Goal: Task Accomplishment & Management: Complete application form

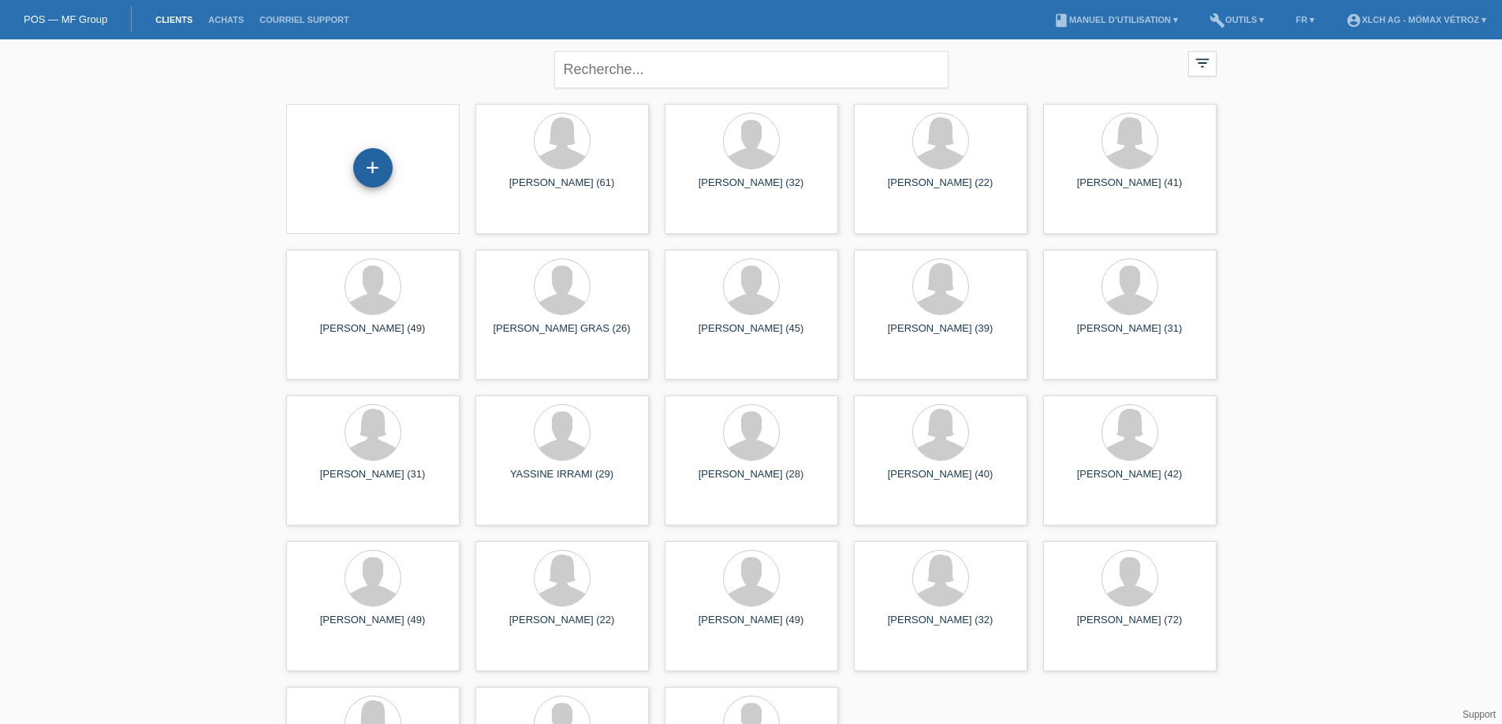
click at [378, 170] on div "+" at bounding box center [372, 167] width 39 height 39
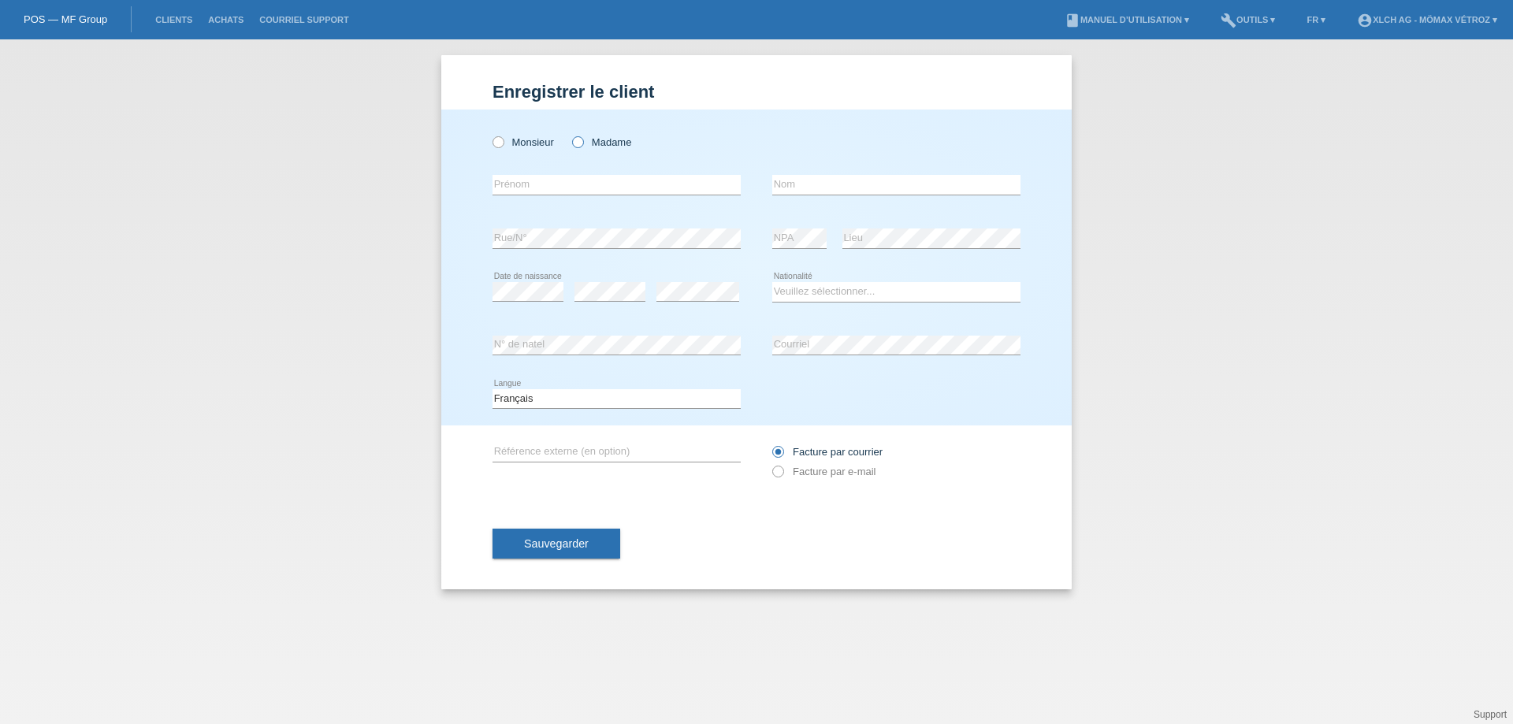
click at [572, 147] on input "Madame" at bounding box center [577, 141] width 10 height 10
radio input "true"
click at [562, 192] on input "text" at bounding box center [617, 185] width 248 height 20
type input "[PERSON_NAME]"
type input "SEIZ"
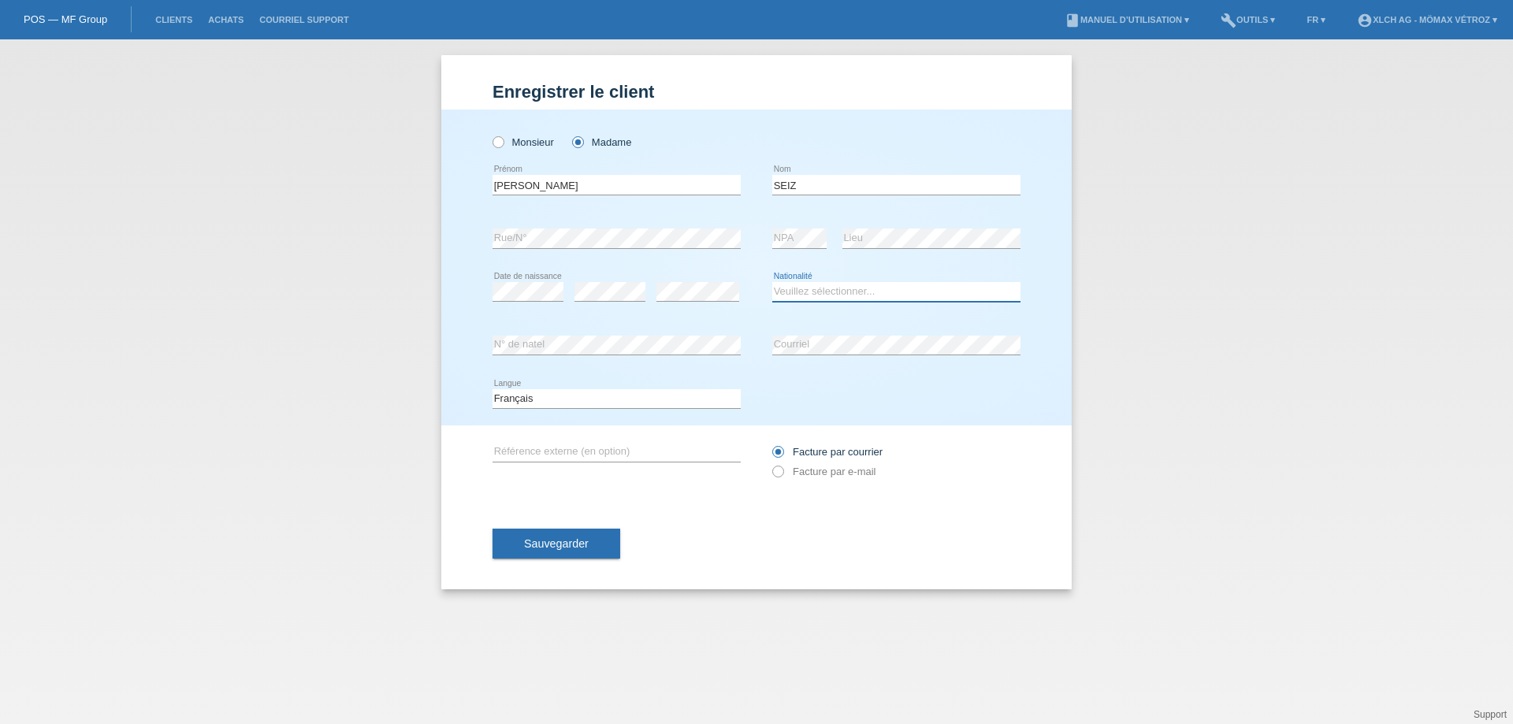
click at [837, 292] on select "Veuillez sélectionner... Suisse Allemagne Autriche Liechtenstein ------------ A…" at bounding box center [896, 291] width 248 height 19
select select "CH"
click at [772, 282] on select "Veuillez sélectionner... Suisse Allemagne Autriche Liechtenstein ------------ A…" at bounding box center [896, 291] width 248 height 19
click at [842, 354] on div "error Courriel" at bounding box center [896, 346] width 248 height 20
click at [571, 542] on span "Sauvegarder" at bounding box center [556, 544] width 65 height 13
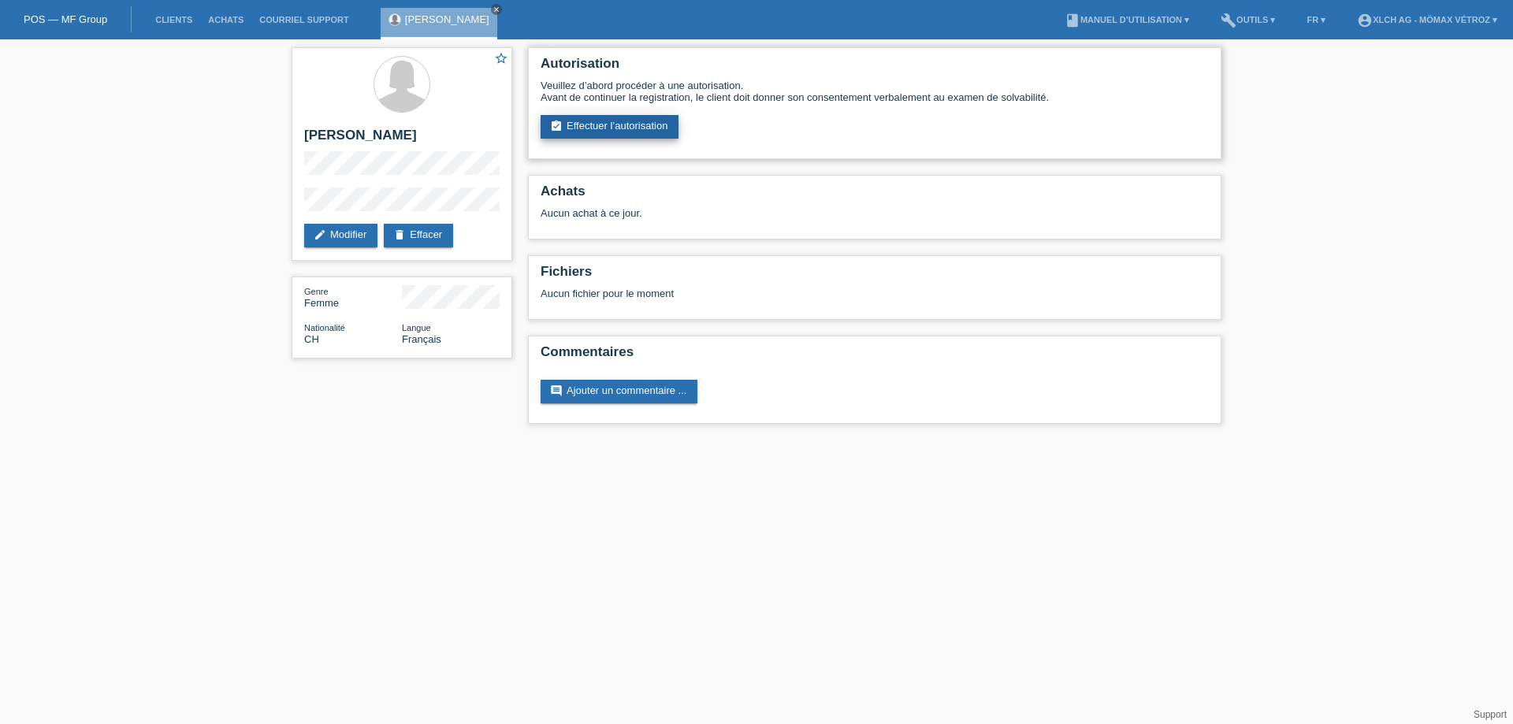
click at [607, 128] on link "assignment_turned_in Effectuer l’autorisation" at bounding box center [610, 127] width 138 height 24
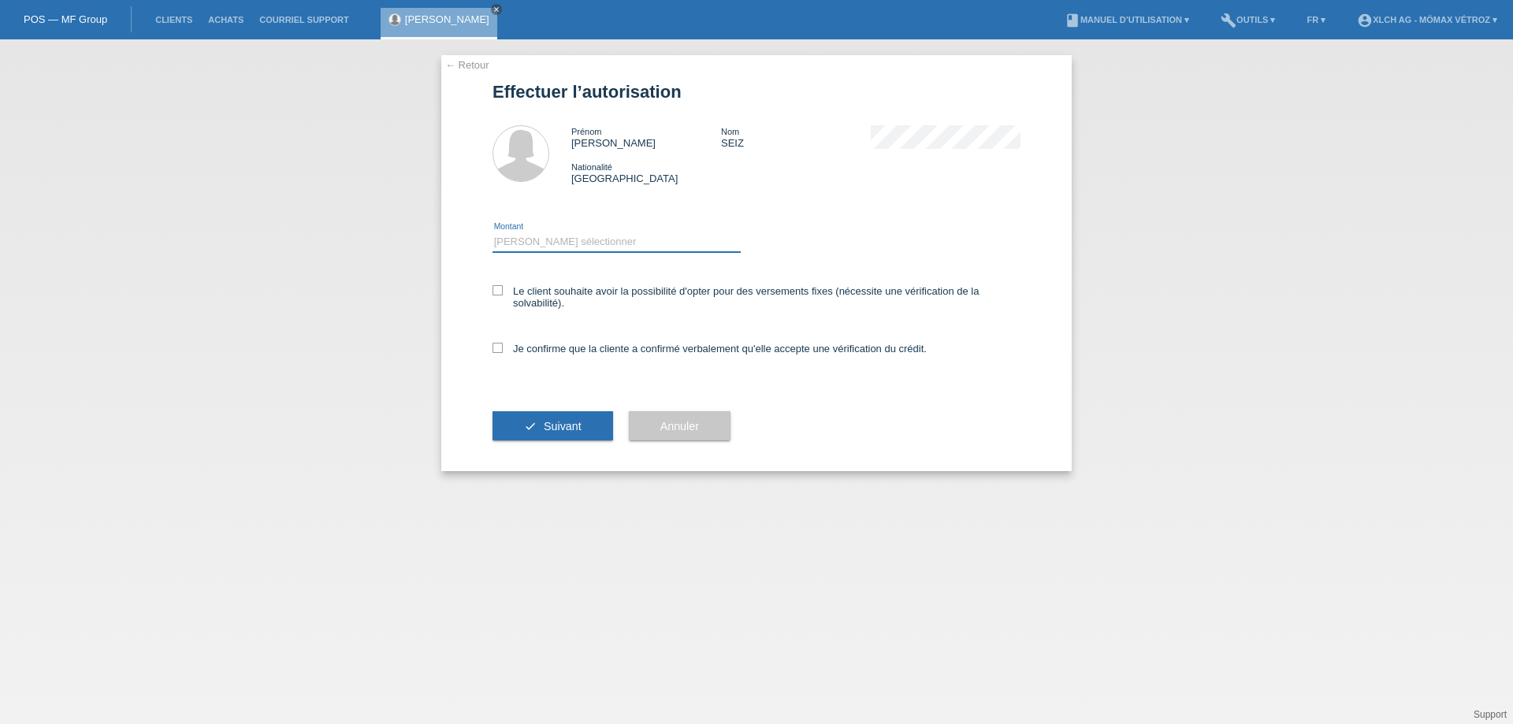
click at [607, 233] on select "Veuillez sélectionner CHF 1.00 - CHF 499.00 CHF 500.00 - CHF 1'999.00 CHF 2'000…" at bounding box center [617, 242] width 248 height 19
select select "3"
click at [493, 233] on select "Veuillez sélectionner CHF 1.00 - CHF 499.00 CHF 500.00 - CHF 1'999.00 CHF 2'000…" at bounding box center [617, 242] width 248 height 19
click at [592, 299] on label "Le client souhaite avoir la possibilité d'opter pour des versements fixes (néce…" at bounding box center [757, 297] width 528 height 24
click at [503, 296] on input "Le client souhaite avoir la possibilité d'opter pour des versements fixes (néce…" at bounding box center [498, 290] width 10 height 10
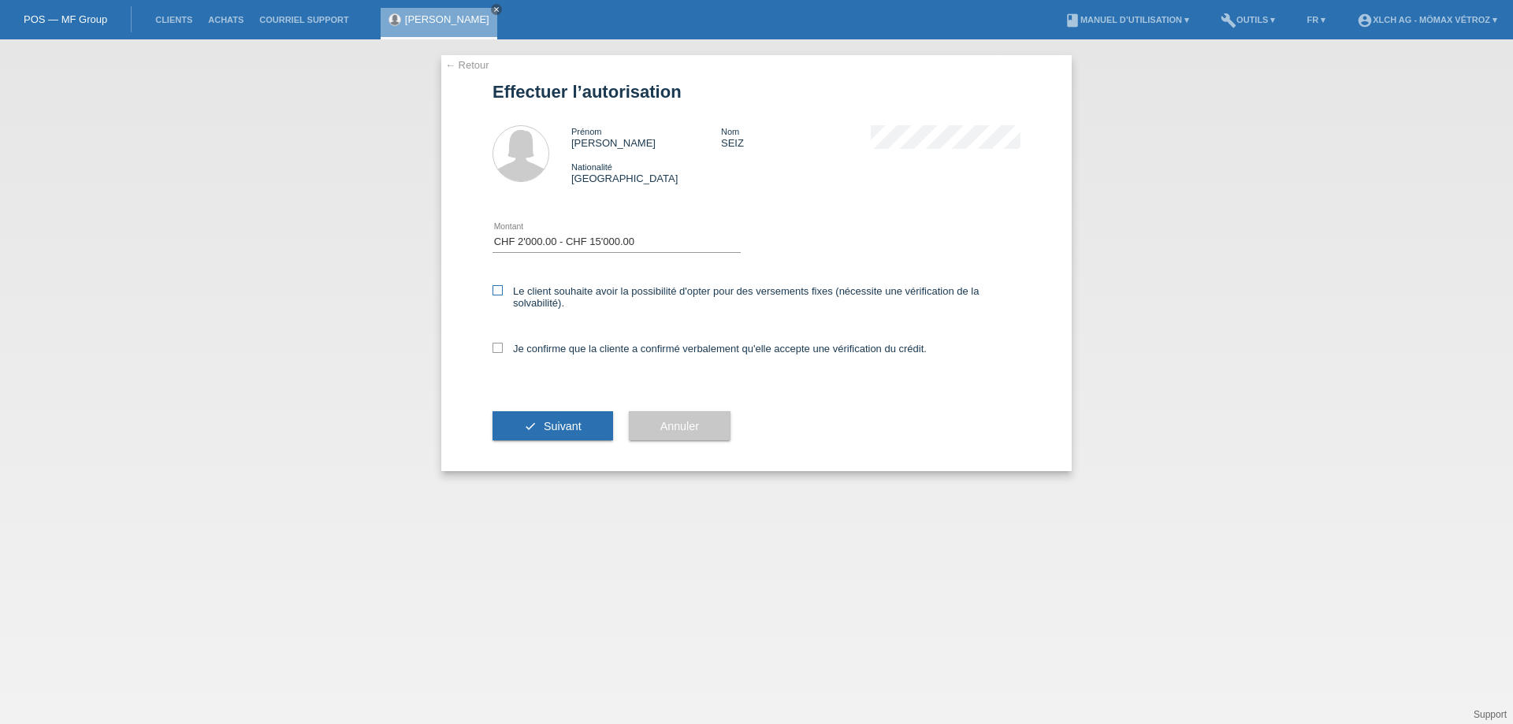
checkbox input "true"
click at [508, 353] on label "Je confirme que la cliente a confirmé verbalement qu'elle accepte une vérificat…" at bounding box center [710, 349] width 434 height 12
click at [503, 353] on input "Je confirme que la cliente a confirmé verbalement qu'elle accepte une vérificat…" at bounding box center [498, 348] width 10 height 10
checkbox input "true"
click at [526, 415] on button "check Suivant" at bounding box center [553, 426] width 121 height 30
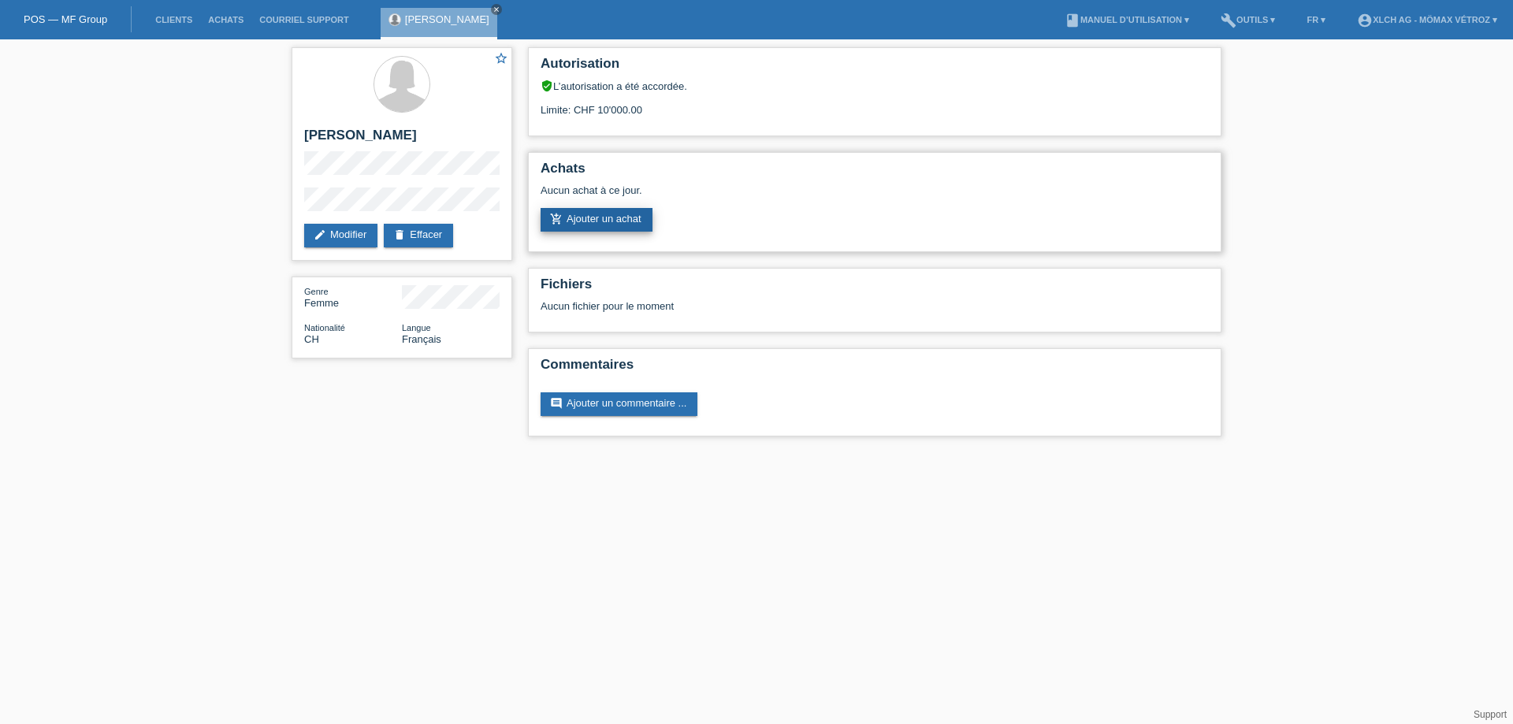
click at [595, 218] on link "add_shopping_cart Ajouter un achat" at bounding box center [597, 220] width 112 height 24
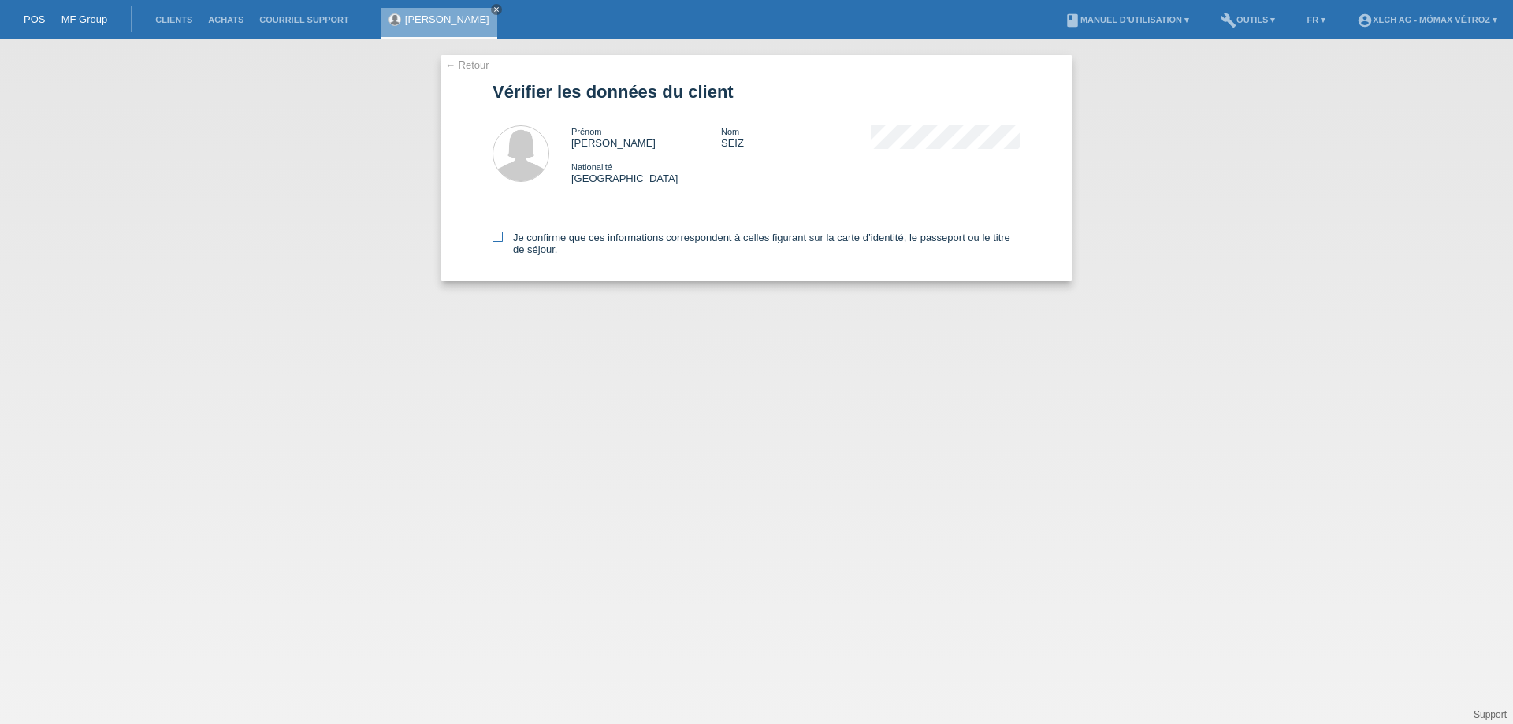
click at [496, 241] on icon at bounding box center [498, 237] width 10 height 10
click at [496, 241] on input "Je confirme que ces informations correspondent à celles figurant sur la carte d…" at bounding box center [498, 237] width 10 height 10
checkbox input "true"
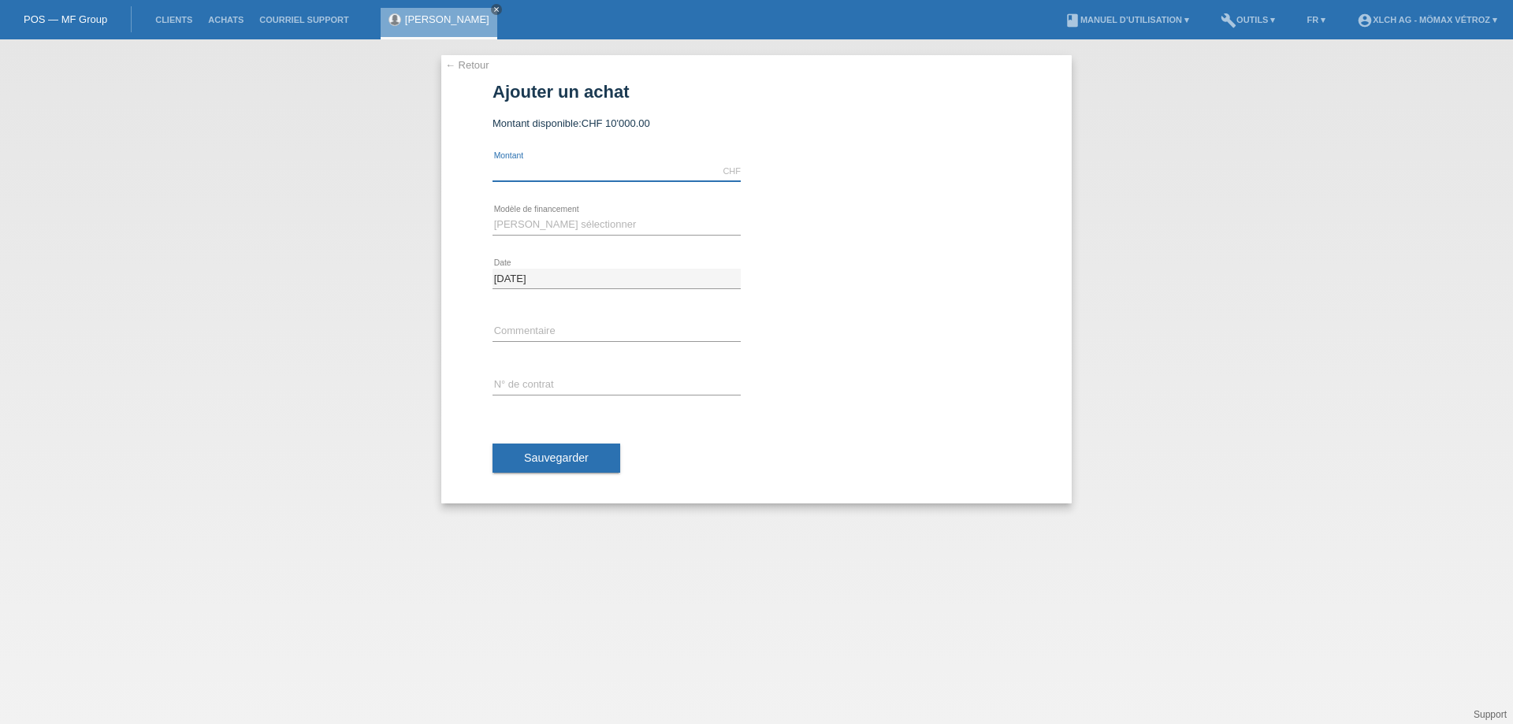
click at [550, 174] on input "text" at bounding box center [617, 172] width 248 height 20
click at [548, 229] on select "[PERSON_NAME] sélectionner Achat sur facture avec paiement partiel Taux fixes -…" at bounding box center [617, 224] width 248 height 19
select select "113"
click at [493, 215] on select "[PERSON_NAME] sélectionner Achat sur facture avec paiement partiel Taux fixes -…" at bounding box center [617, 224] width 248 height 19
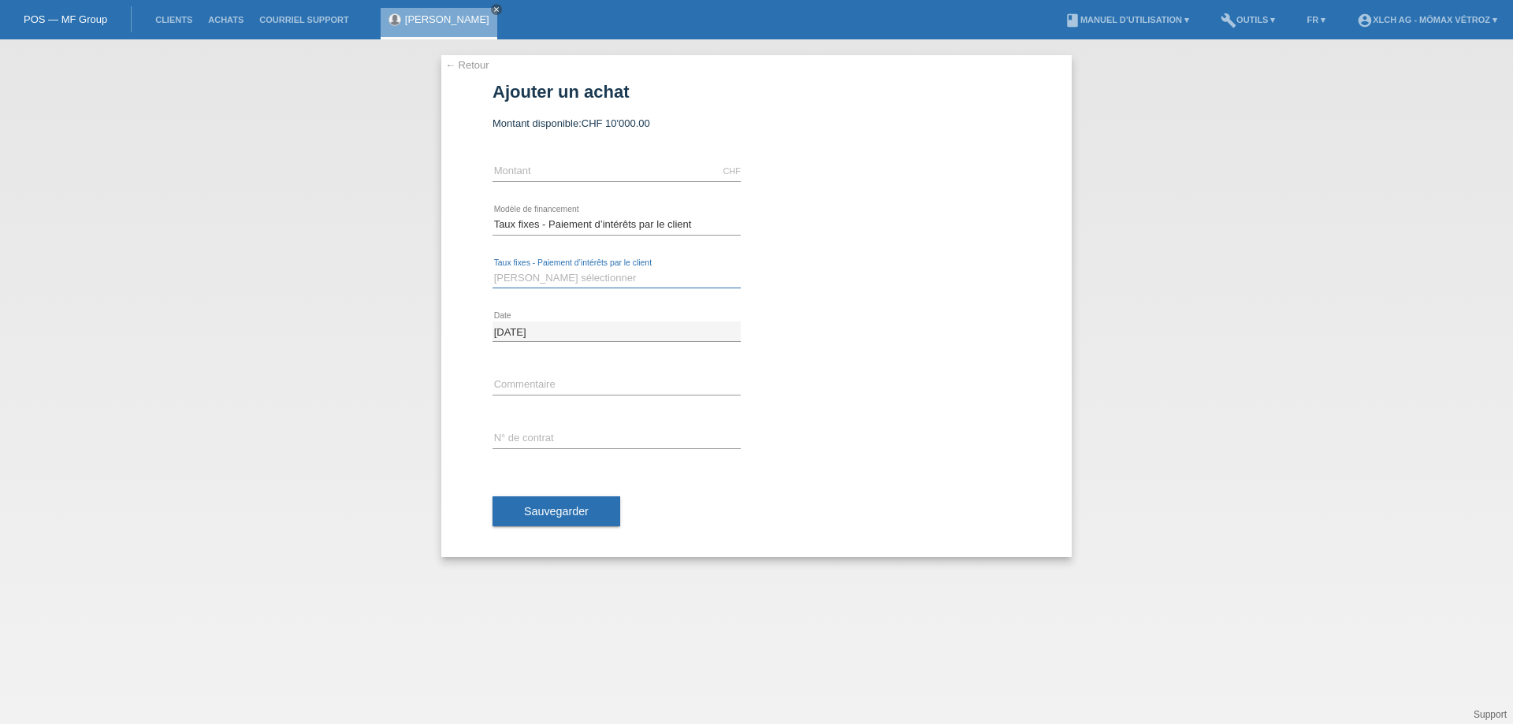
click at [555, 282] on select "Veuillez sélectionner 6 versements 12 versements 24 versements 36 versements" at bounding box center [617, 278] width 248 height 19
select select "325"
click at [493, 269] on select "Veuillez sélectionner 6 versements 12 versements 24 versements 36 versements" at bounding box center [617, 278] width 248 height 19
click at [551, 178] on input "text" at bounding box center [617, 172] width 248 height 20
type input "1218.00"
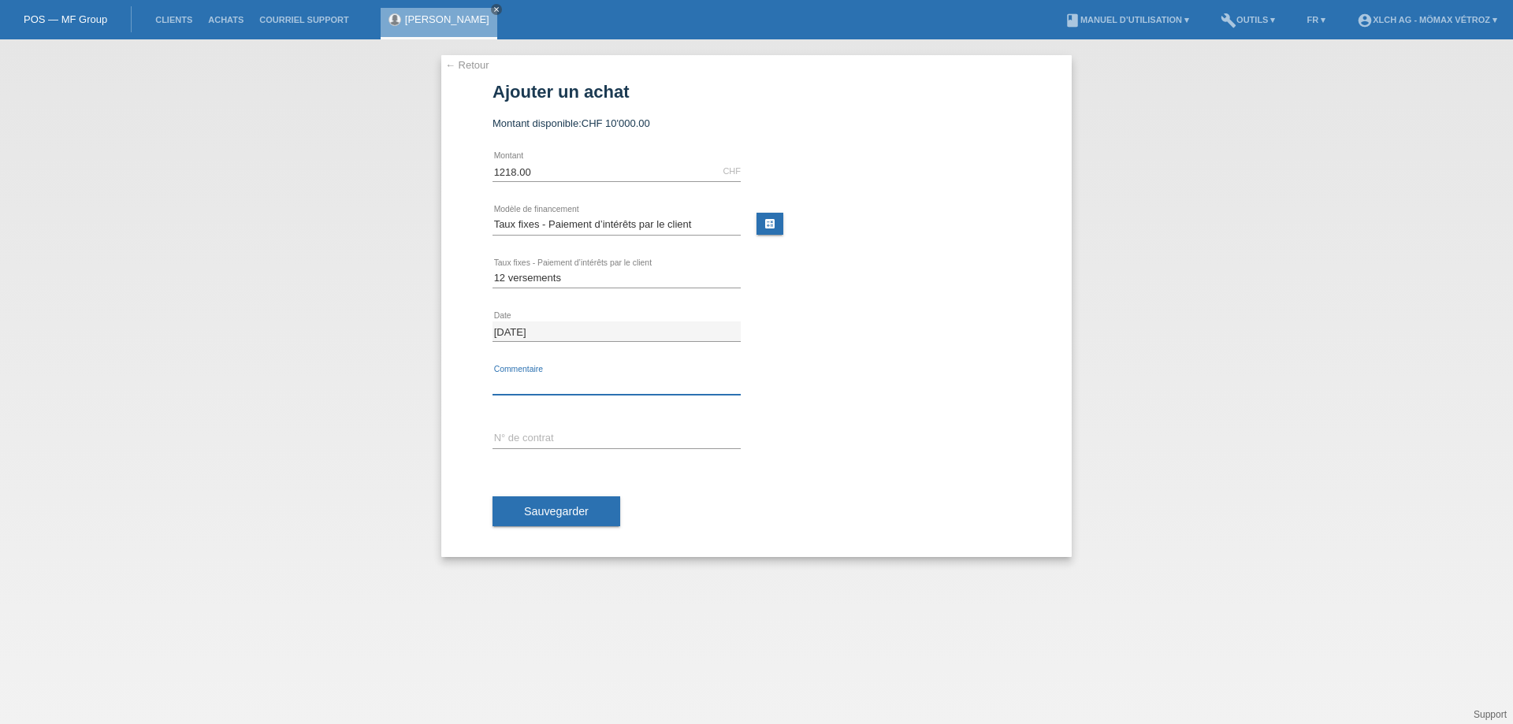
click at [625, 384] on input "text" at bounding box center [617, 385] width 248 height 20
click at [620, 442] on input "text" at bounding box center [617, 439] width 248 height 20
type input "V905KK"
click at [576, 503] on button "Sauvegarder" at bounding box center [557, 512] width 128 height 30
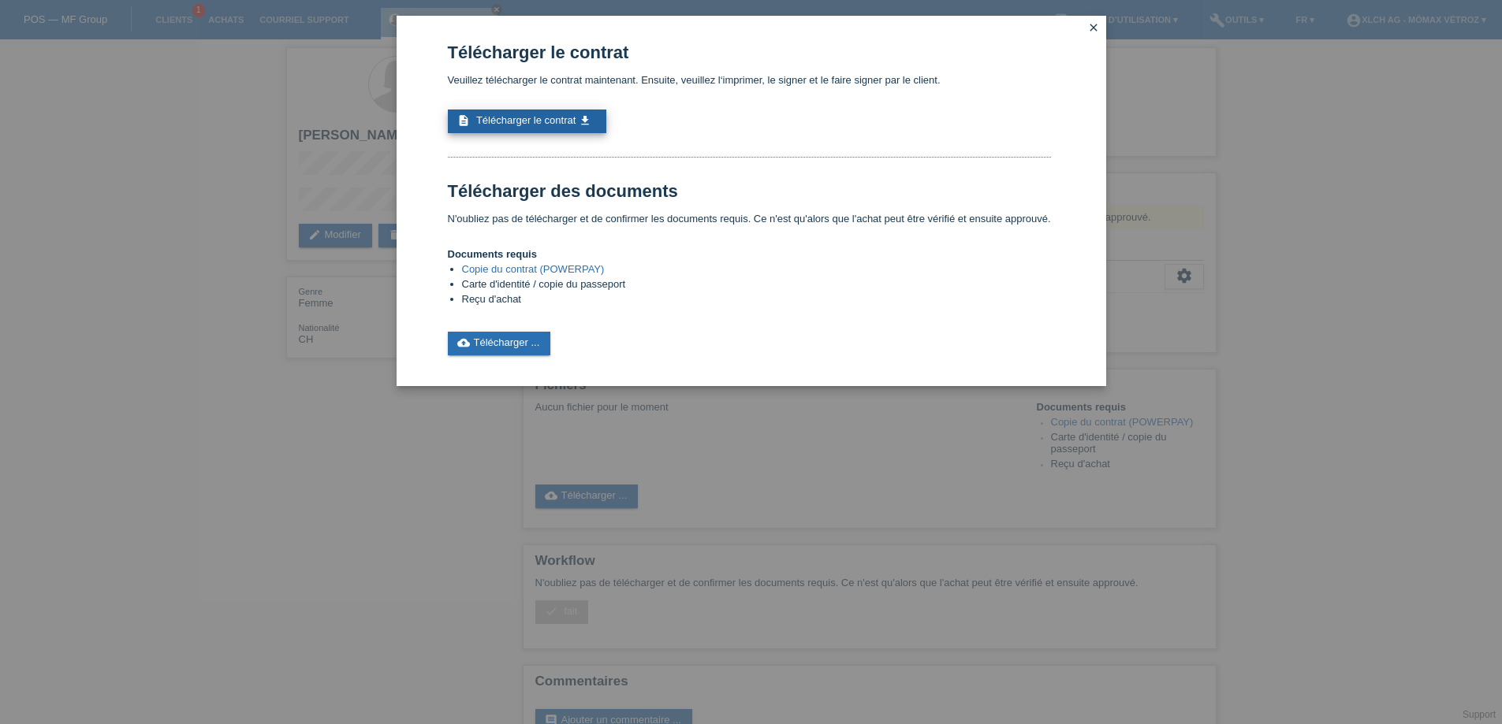
click at [547, 127] on link "description Télécharger le contrat get_app" at bounding box center [527, 122] width 158 height 24
click at [564, 125] on span "Télécharger le contrat" at bounding box center [525, 120] width 99 height 12
click at [1096, 28] on icon "close" at bounding box center [1093, 27] width 13 height 13
